Goal: Information Seeking & Learning: Check status

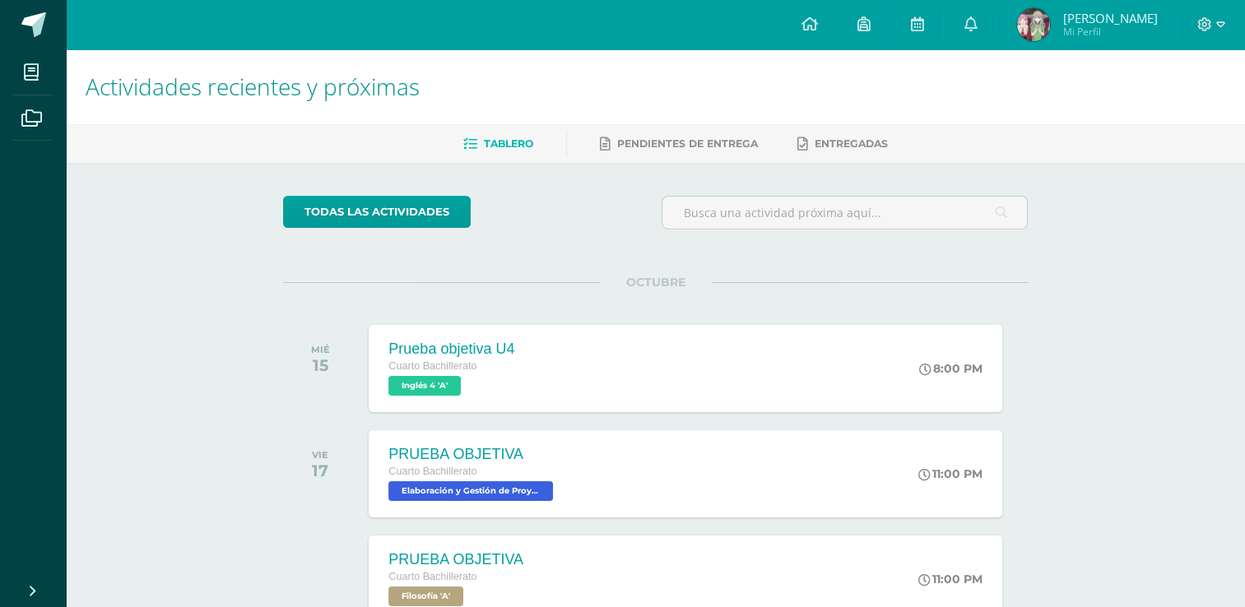
click at [1050, 31] on img at bounding box center [1033, 24] width 33 height 33
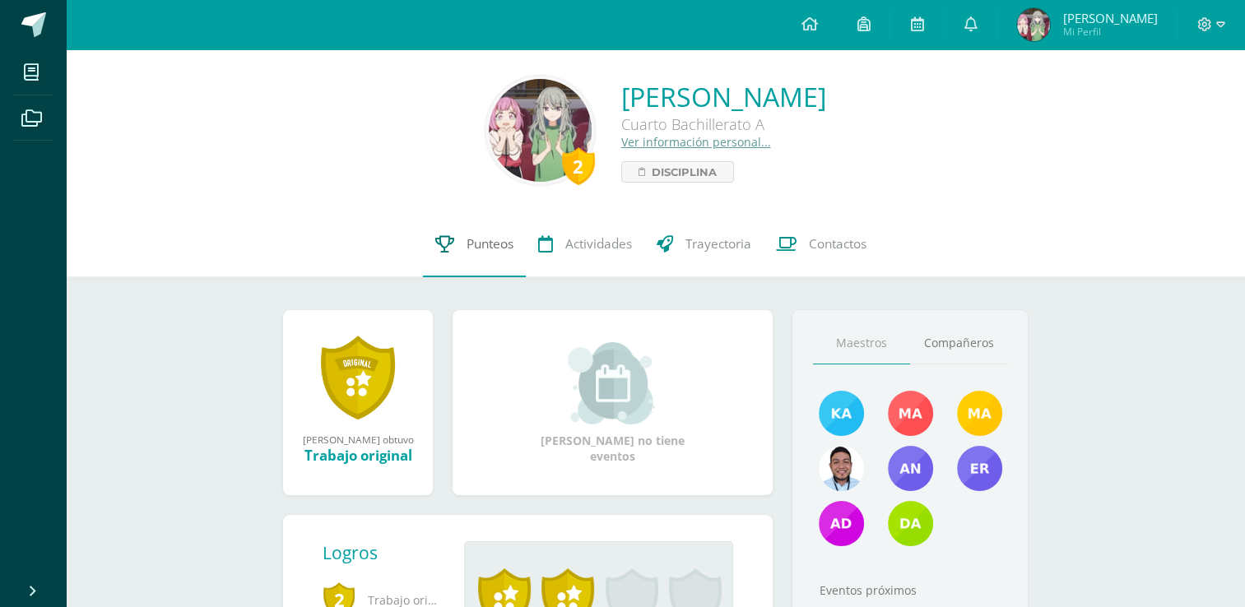
click at [455, 242] on link "Punteos" at bounding box center [474, 244] width 103 height 66
